Goal: Find contact information: Find contact information

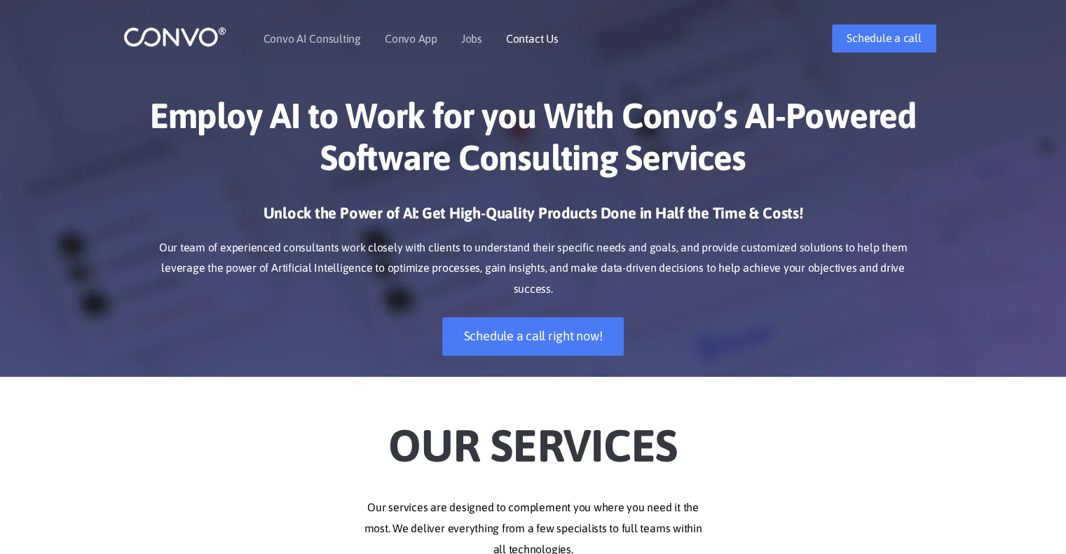
click at [528, 38] on link "Contact Us" at bounding box center [532, 38] width 53 height 11
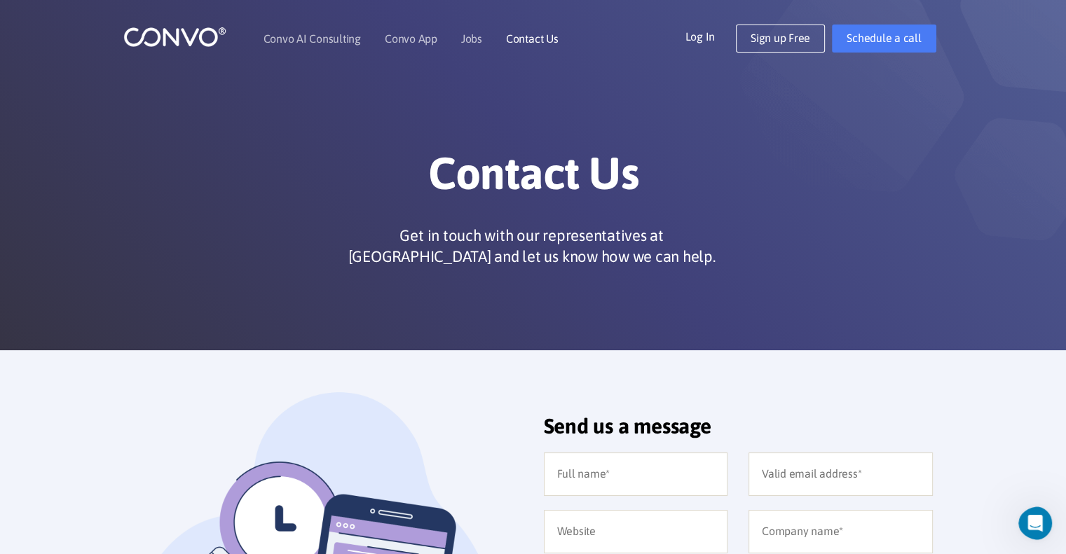
click at [532, 36] on link "Contact Us" at bounding box center [532, 38] width 53 height 11
